Goal: Transaction & Acquisition: Book appointment/travel/reservation

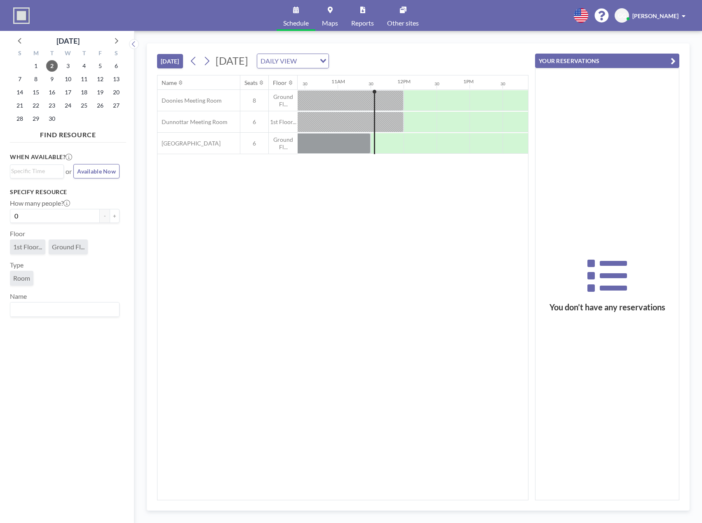
scroll to position [0, 725]
click at [326, 60] on icon "Search for option" at bounding box center [323, 61] width 6 height 4
click at [99, 79] on span "12" at bounding box center [100, 79] width 12 height 12
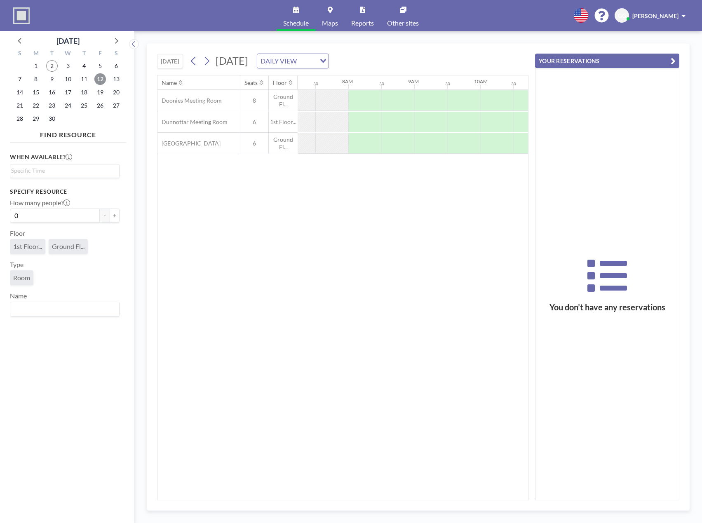
scroll to position [0, 495]
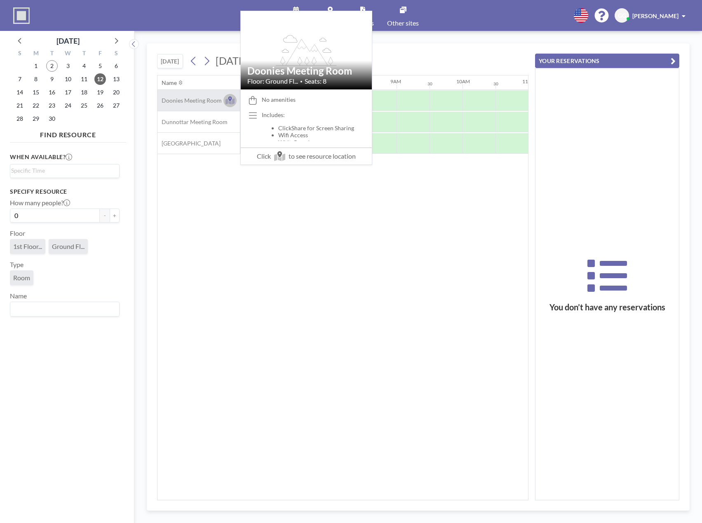
click at [231, 101] on icon at bounding box center [229, 100] width 9 height 8
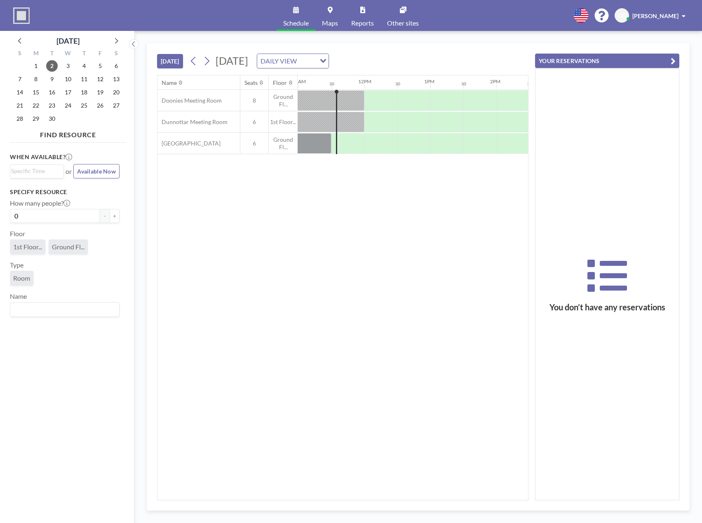
scroll to position [0, 725]
click at [101, 79] on span "12" at bounding box center [100, 79] width 12 height 12
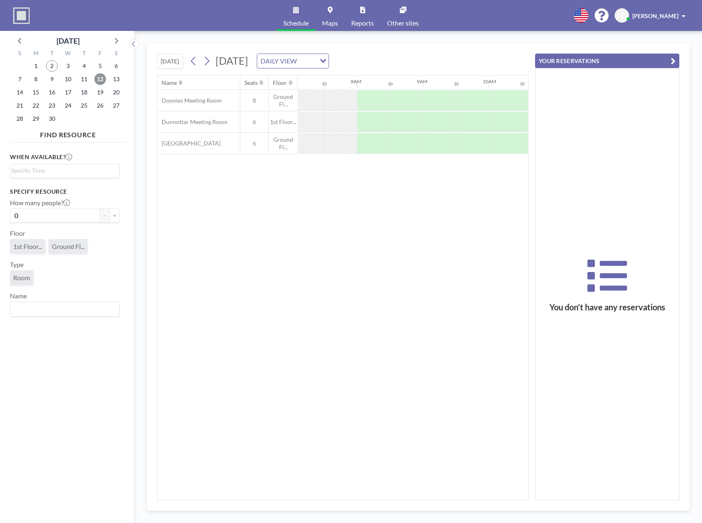
scroll to position [0, 495]
click at [466, 145] on div at bounding box center [478, 143] width 33 height 21
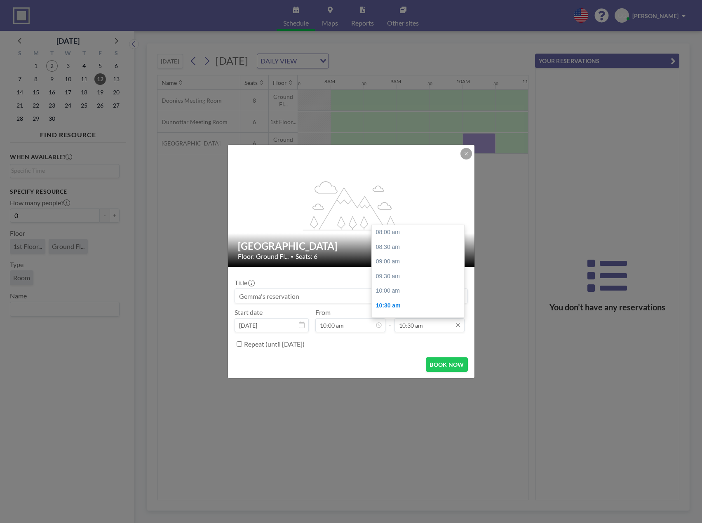
scroll to position [73, 0]
click at [389, 246] on div "11:00 am" at bounding box center [420, 247] width 96 height 15
type input "11:00 am"
click at [361, 298] on input at bounding box center [351, 296] width 232 height 14
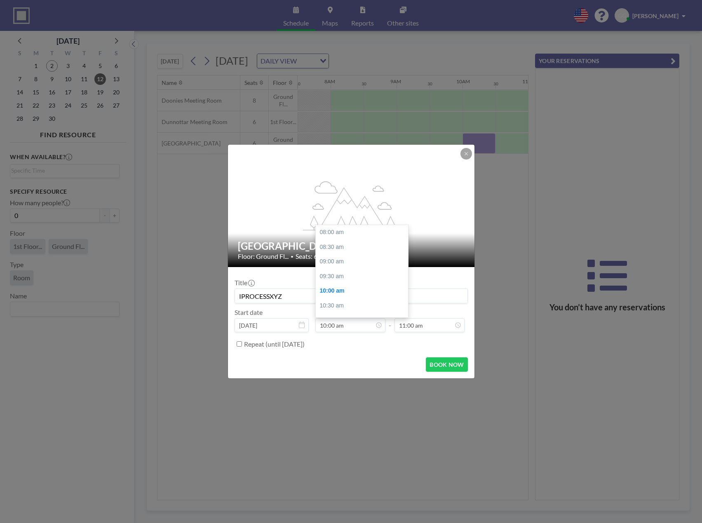
scroll to position [59, 0]
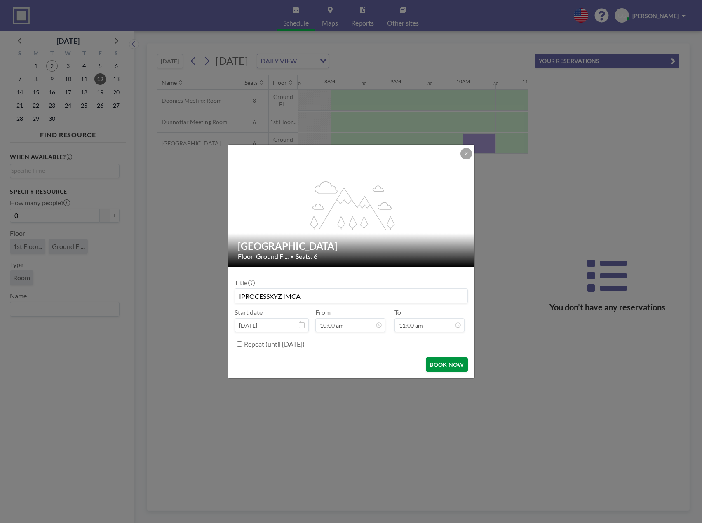
type input "IPROCESSXYZ IMCA"
click at [450, 365] on button "BOOK NOW" at bounding box center [447, 364] width 42 height 14
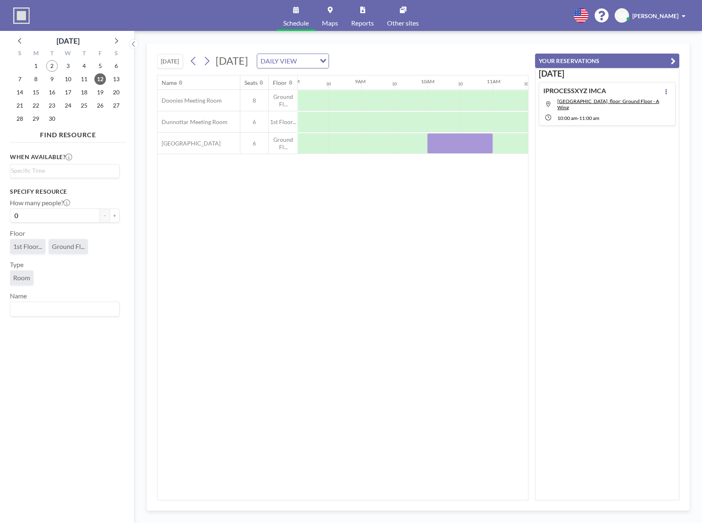
scroll to position [0, 528]
